Goal: Check status: Check status

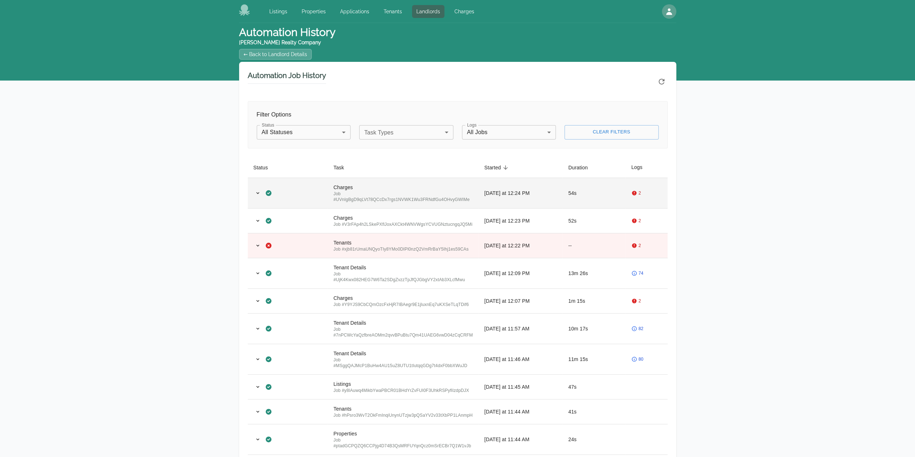
drag, startPoint x: 0, startPoint y: 0, endPoint x: 430, endPoint y: 195, distance: 472.1
click at [430, 195] on div "Job # UVnIgBgD9qLVt78QCcDx7rgs1NVWK1Wu3FRNdfGu4OHvyGWIMe" at bounding box center [402, 197] width 139 height 12
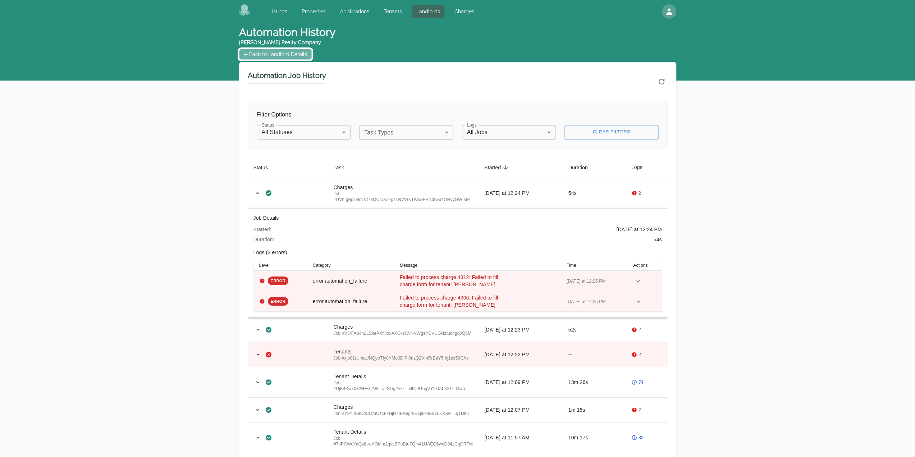
click at [267, 52] on link "← Back to Landlord Details" at bounding box center [275, 54] width 73 height 11
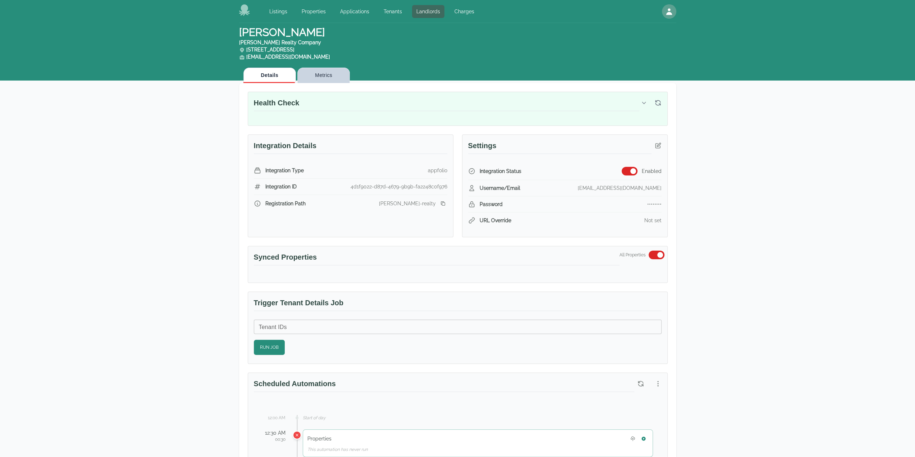
click at [338, 82] on button "Metrics" at bounding box center [323, 75] width 52 height 15
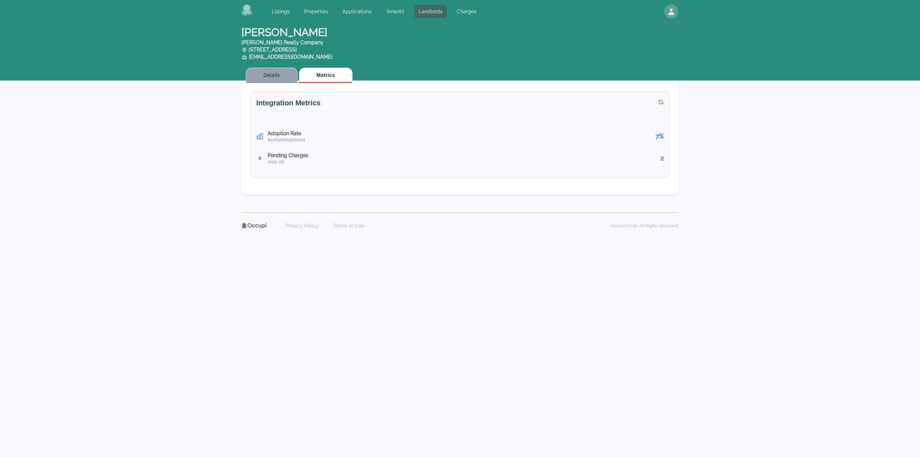
click at [266, 75] on button "Details" at bounding box center [272, 75] width 52 height 15
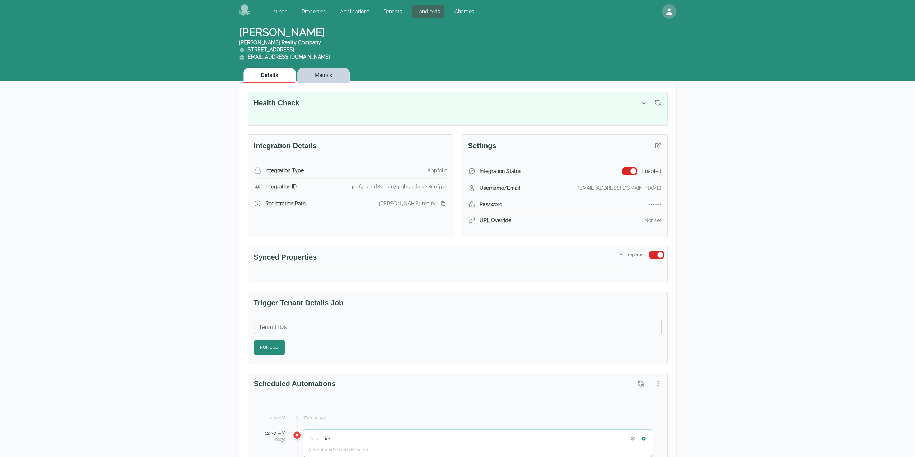
click at [339, 82] on button "Metrics" at bounding box center [323, 75] width 52 height 15
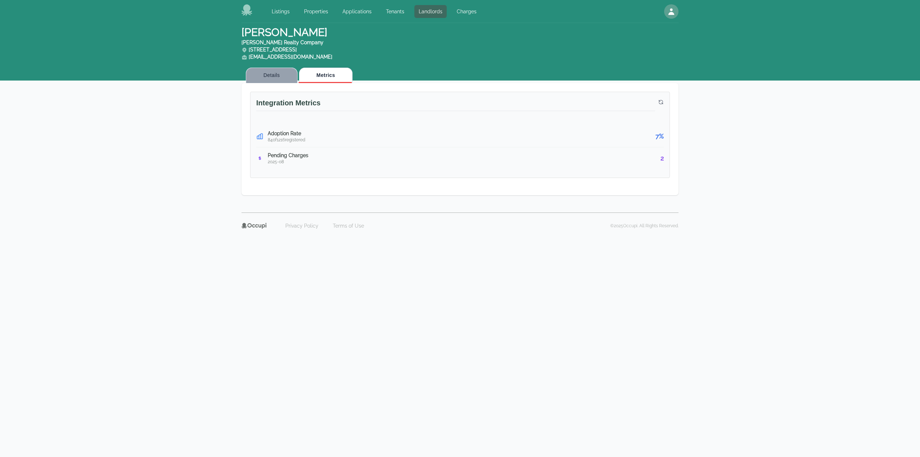
click at [279, 82] on button "Details" at bounding box center [272, 75] width 52 height 15
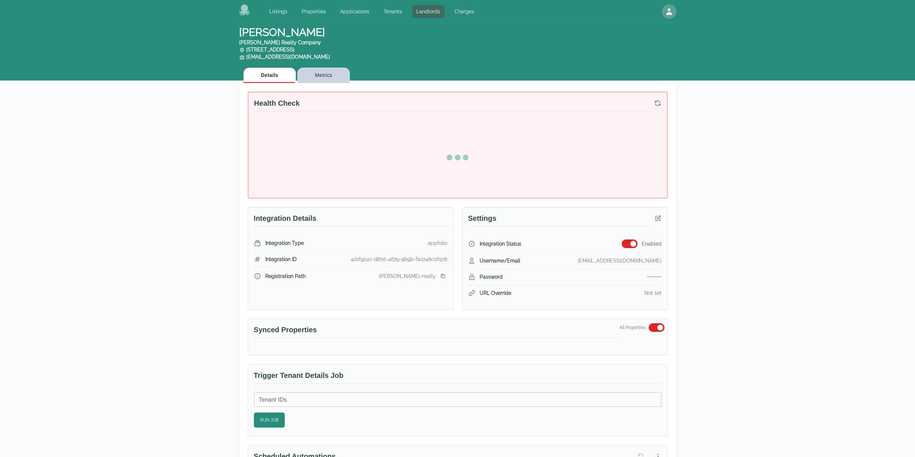
click at [326, 75] on button "Metrics" at bounding box center [323, 75] width 52 height 15
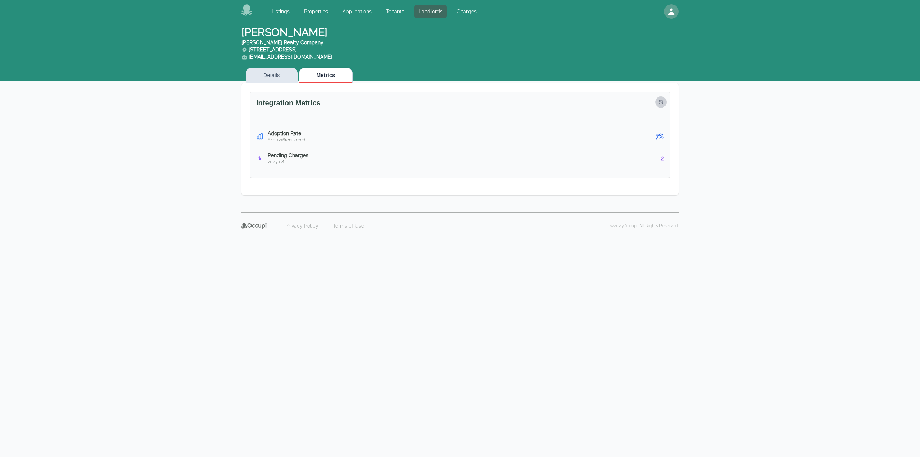
click at [662, 103] on icon "button" at bounding box center [661, 102] width 4 height 4
click at [665, 102] on button "button" at bounding box center [661, 102] width 12 height 12
click at [276, 81] on button "Details" at bounding box center [272, 75] width 52 height 15
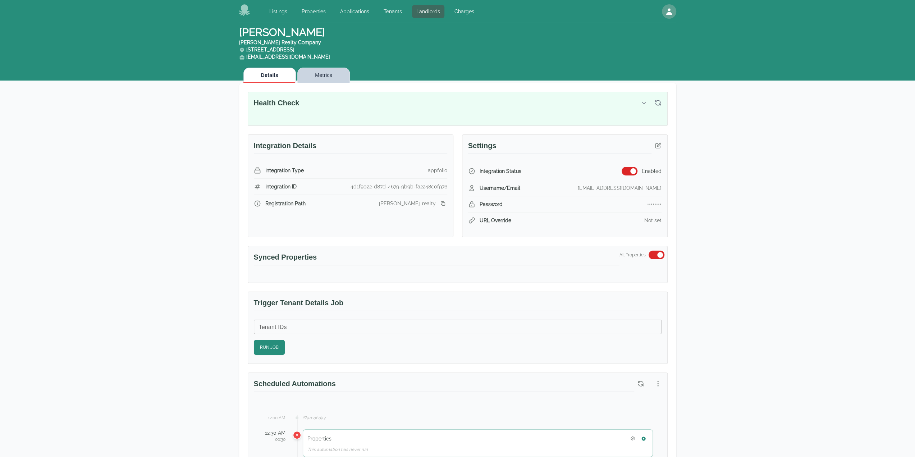
click at [313, 76] on button "Metrics" at bounding box center [323, 75] width 52 height 15
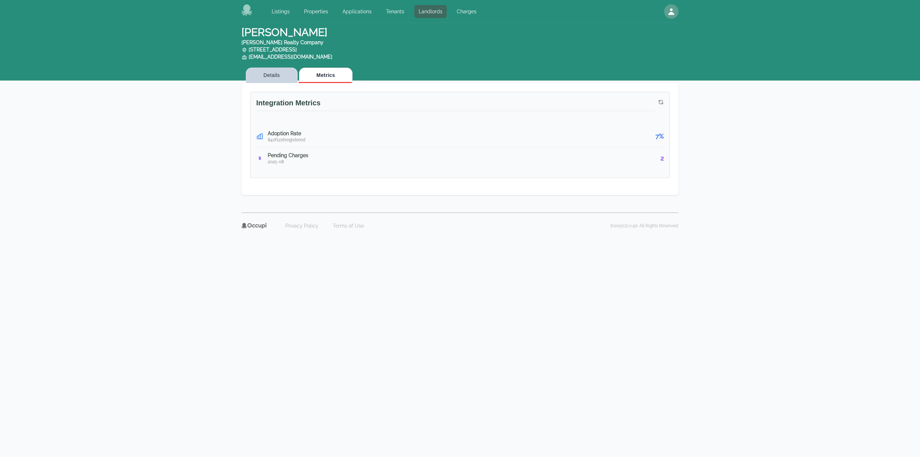
click at [275, 75] on button "Details" at bounding box center [272, 75] width 52 height 15
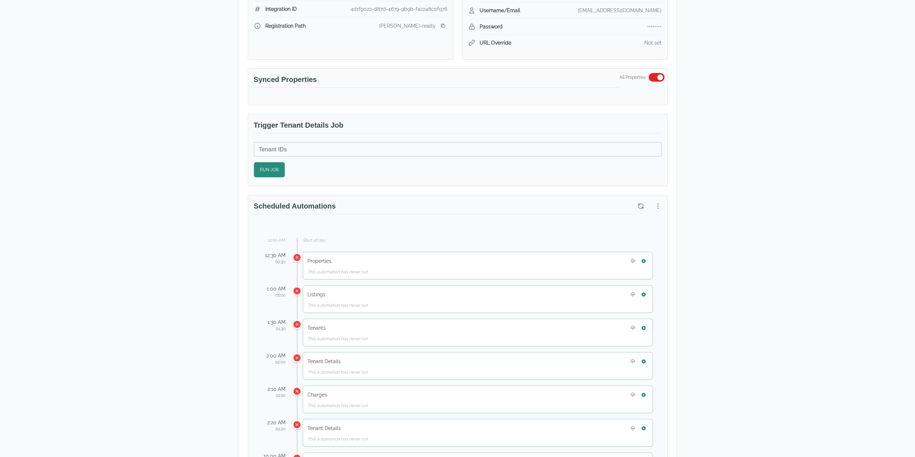
scroll to position [144, 0]
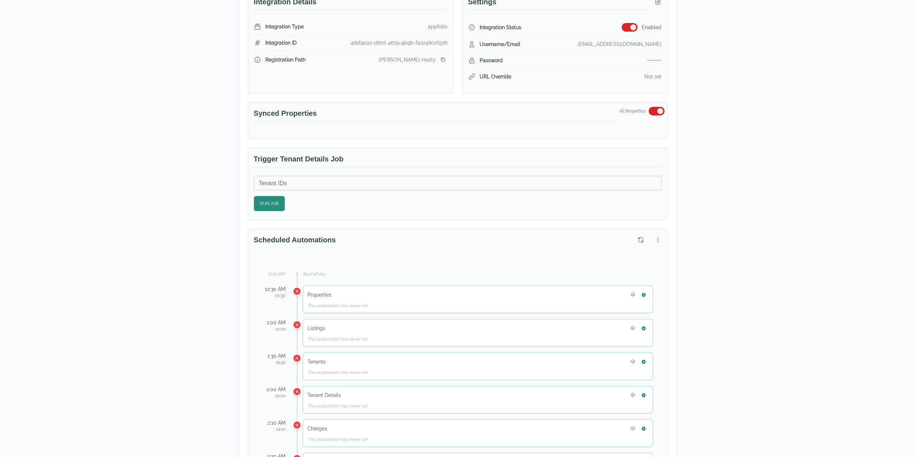
click at [630, 31] on div "Integration Status Enabled" at bounding box center [564, 28] width 193 height 18
click at [627, 26] on button "button" at bounding box center [629, 27] width 16 height 9
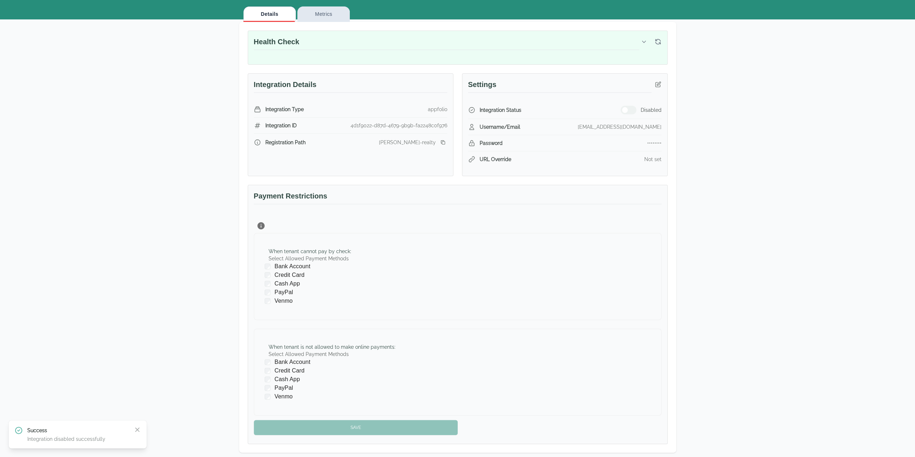
scroll to position [0, 0]
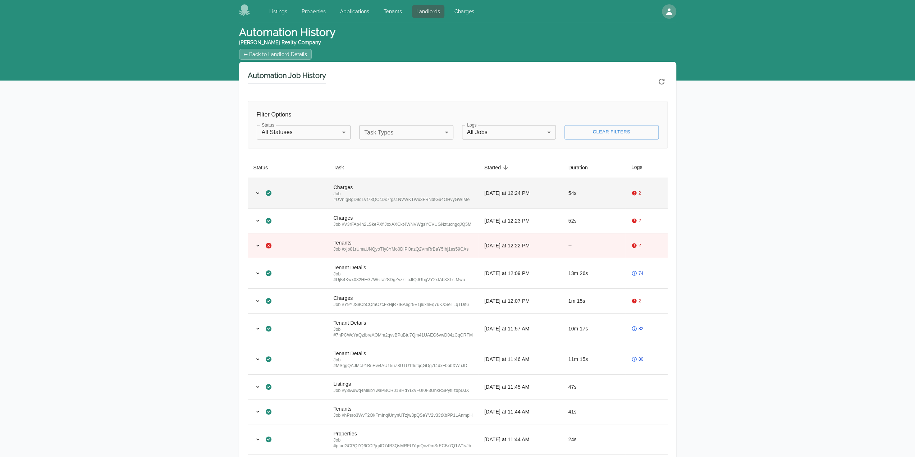
click at [451, 201] on div "Job # UVnIgBgD9qLVt78QCcDx7rgs1NVWK1Wu3FRNdfGu4OHvyGWIMe" at bounding box center [402, 197] width 139 height 12
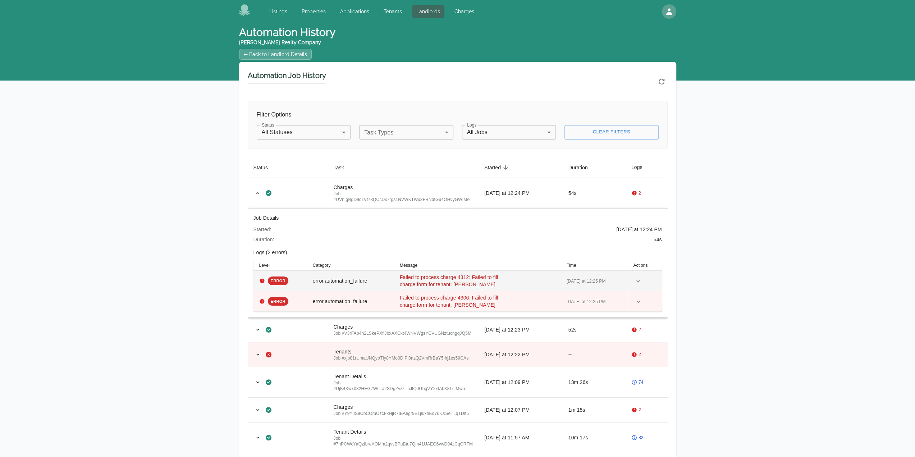
drag, startPoint x: 483, startPoint y: 283, endPoint x: 437, endPoint y: 285, distance: 45.3
click at [437, 285] on div "Failed to process charge 4312: Failed to fill charge form for tenant: Shawanna …" at bounding box center [457, 281] width 115 height 14
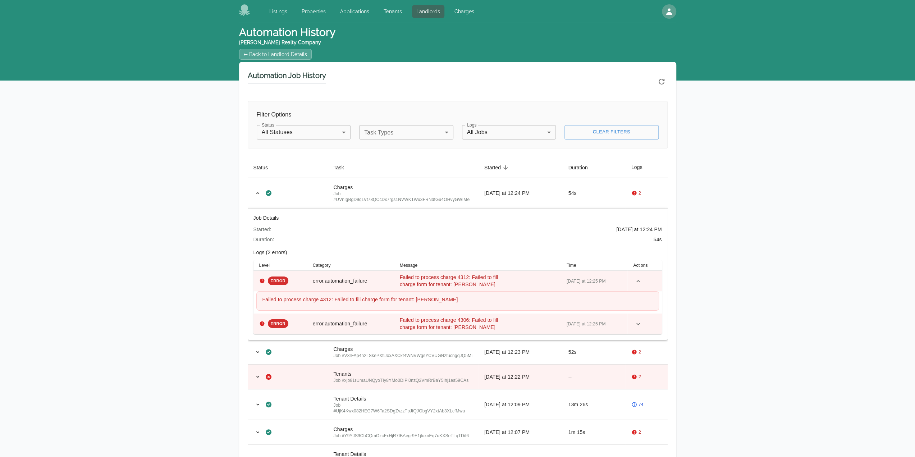
copy span "Shawanna Woods"
click at [258, 57] on link "← Back to Landlord Details" at bounding box center [275, 54] width 73 height 11
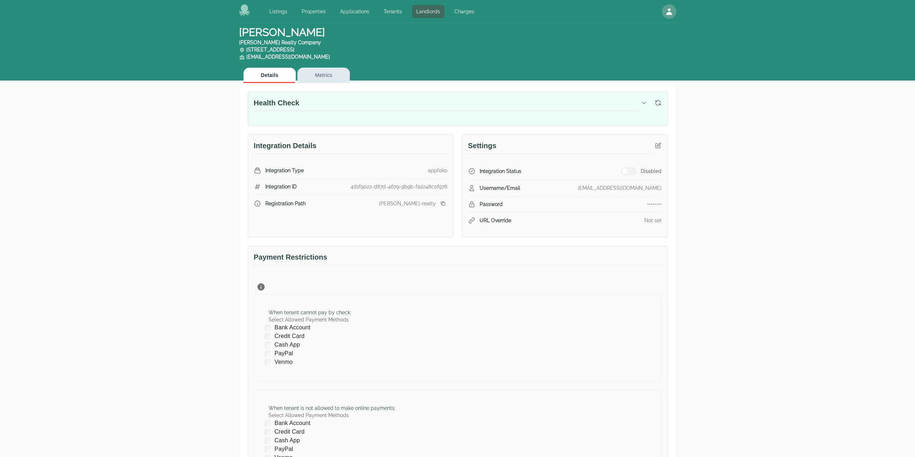
click at [719, 281] on div "[PERSON_NAME] [PERSON_NAME] Realty Company [STREET_ADDRESS] [EMAIL_ADDRESS][DOM…" at bounding box center [457, 277] width 915 height 508
click at [474, 66] on div "Details Metrics" at bounding box center [457, 73] width 437 height 20
click at [336, 73] on button "Metrics" at bounding box center [323, 75] width 52 height 15
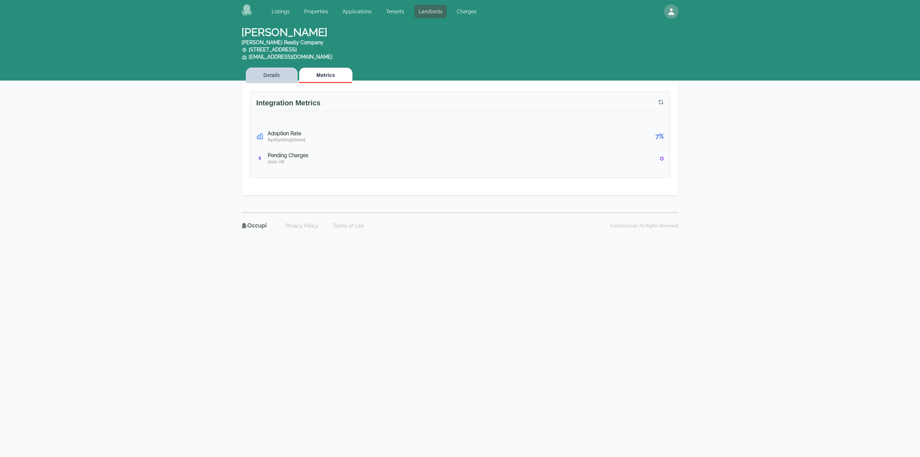
click at [273, 74] on button "Details" at bounding box center [272, 75] width 52 height 15
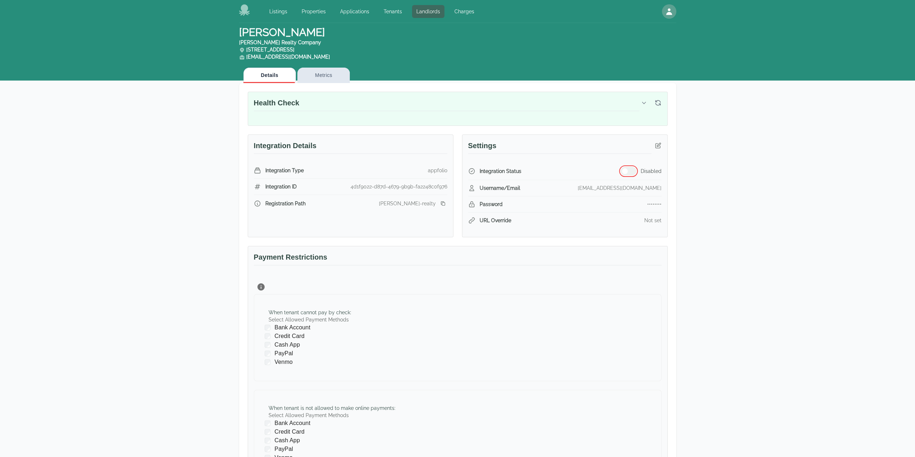
click at [635, 169] on button "button" at bounding box center [628, 171] width 16 height 9
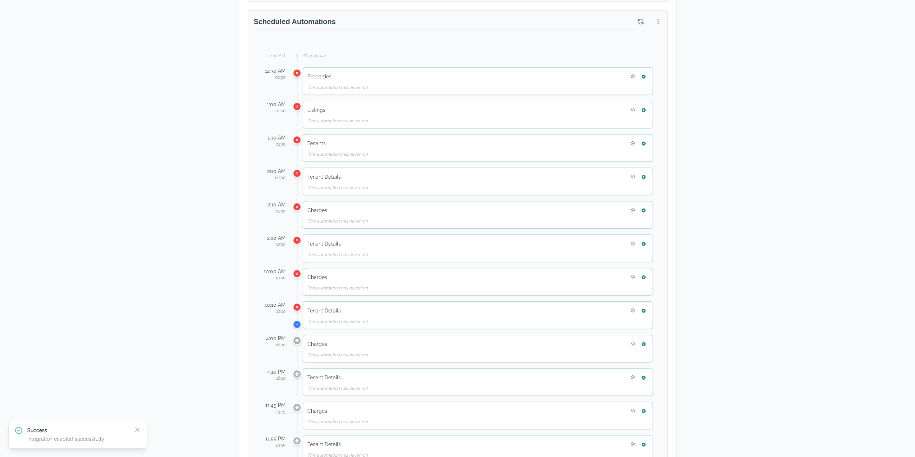
scroll to position [216, 0]
